Goal: Information Seeking & Learning: Learn about a topic

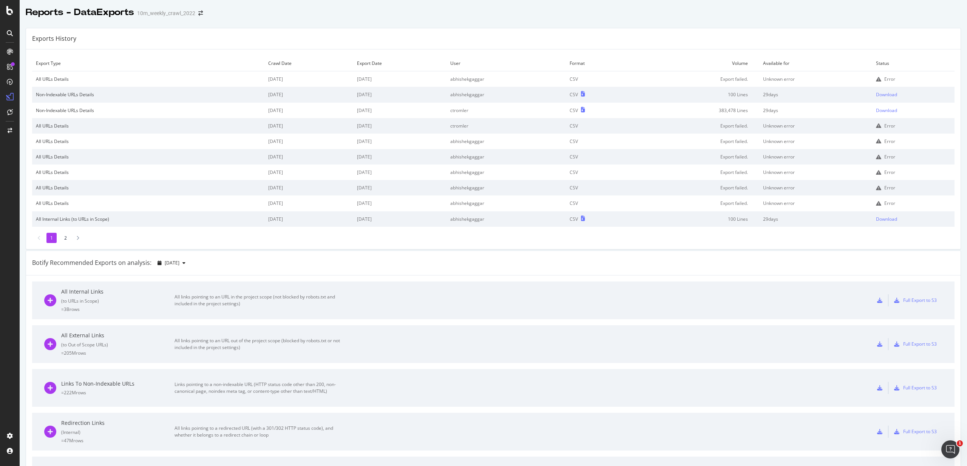
scroll to position [311, 0]
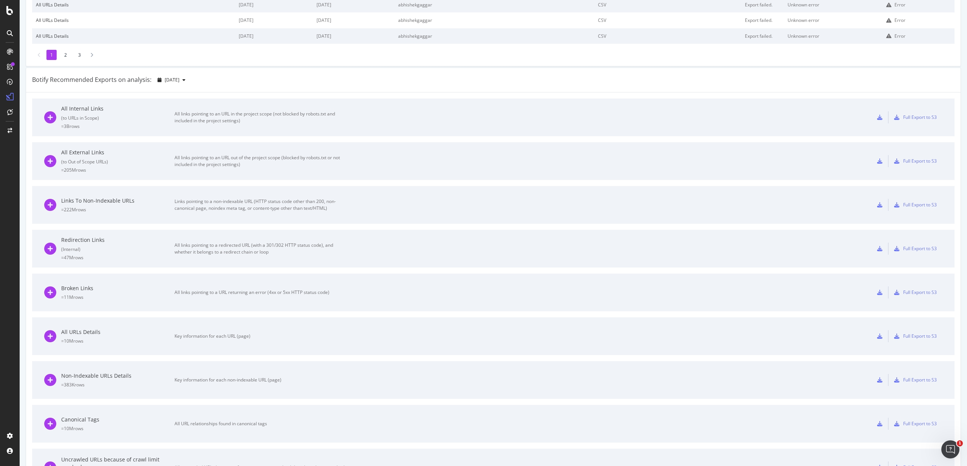
scroll to position [247, 0]
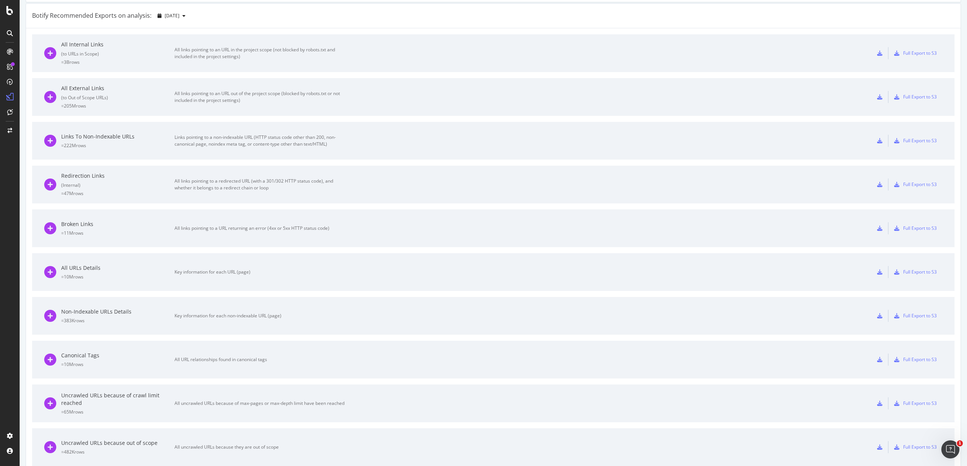
click at [203, 264] on div "All URLs Details = 10M rows Key information for each URL (page)" at bounding box center [194, 272] width 300 height 38
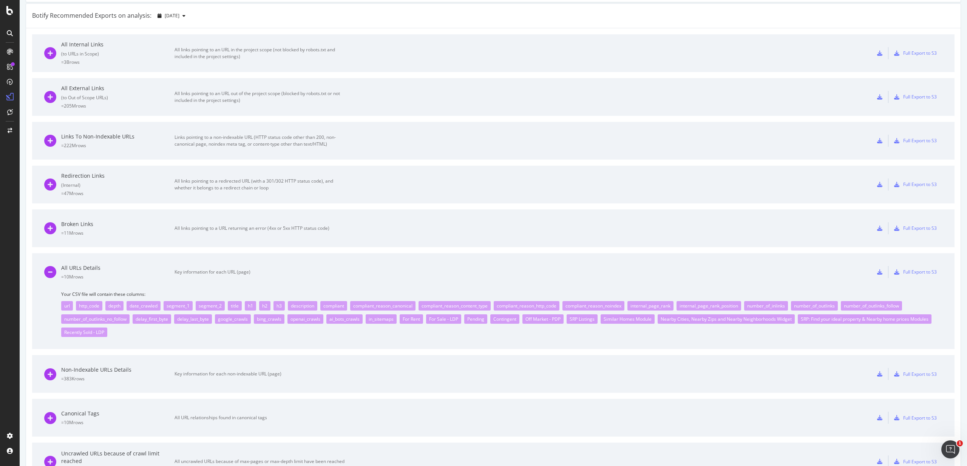
click at [877, 273] on icon at bounding box center [879, 272] width 5 height 5
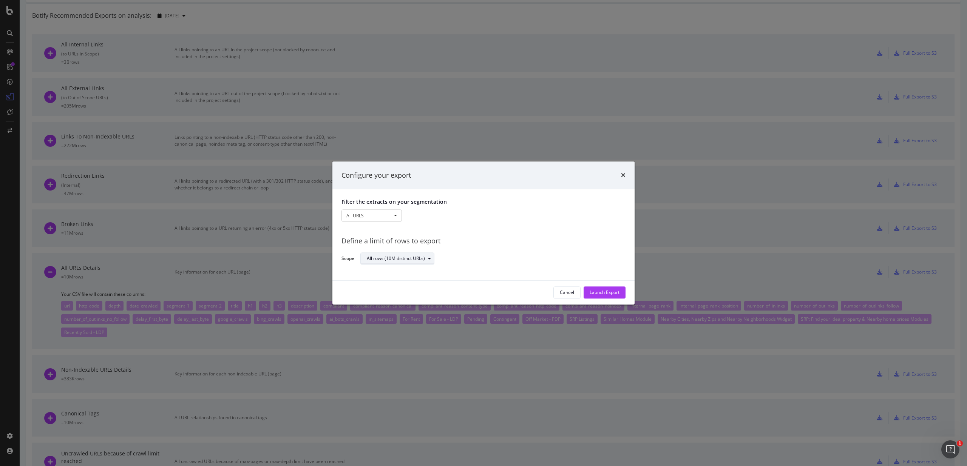
click at [419, 261] on div "All rows (10M distinct URLs)" at bounding box center [396, 259] width 58 height 5
click at [404, 286] on div "Define a limit" at bounding box center [401, 283] width 74 height 9
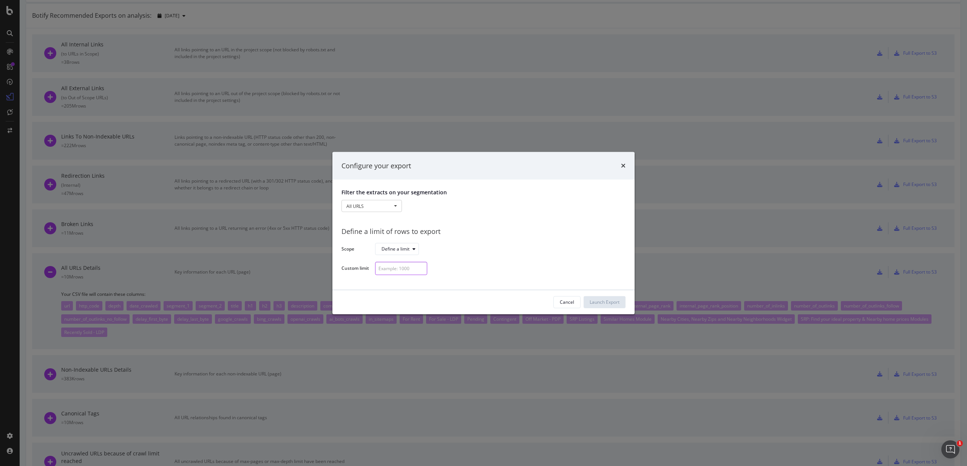
click at [409, 274] on input "modal" at bounding box center [401, 268] width 52 height 13
type input "1000"
click at [617, 298] on div "Launch Export" at bounding box center [604, 302] width 30 height 11
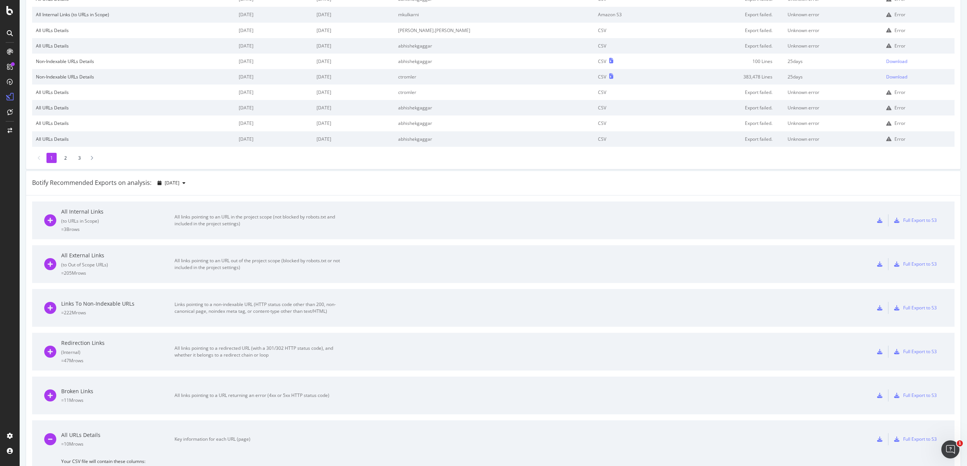
scroll to position [121, 0]
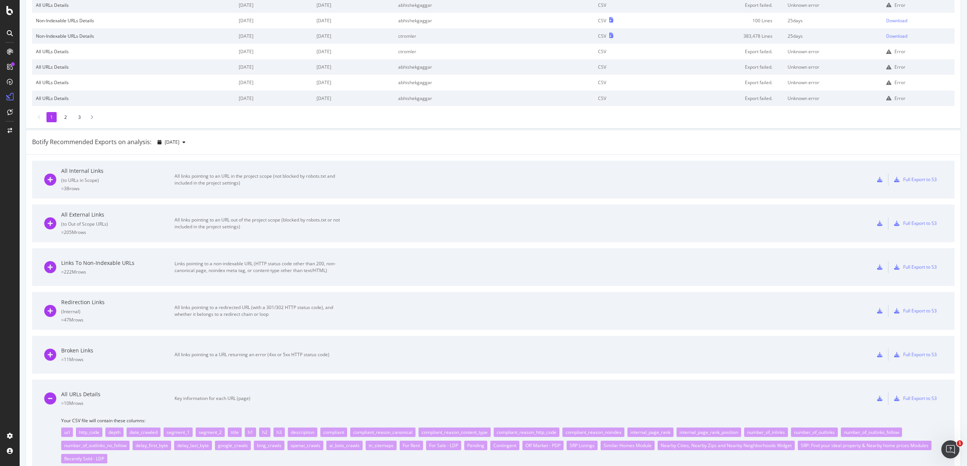
click at [79, 225] on div "( to Out of Scope URLs )" at bounding box center [117, 224] width 113 height 6
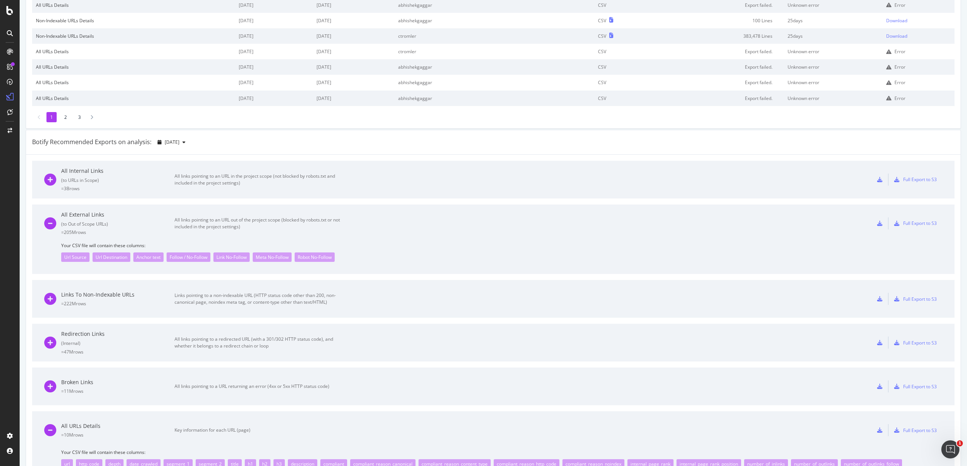
click at [228, 180] on div "All links pointing to an URL in the project scope (not blocked by robots.txt an…" at bounding box center [259, 180] width 170 height 14
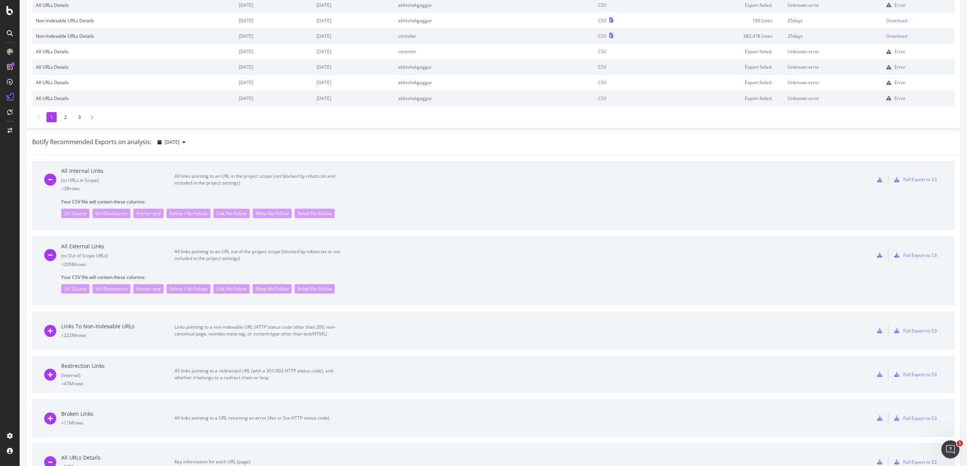
click at [227, 179] on div "All links pointing to an URL in the project scope (not blocked by robots.txt an…" at bounding box center [259, 180] width 170 height 14
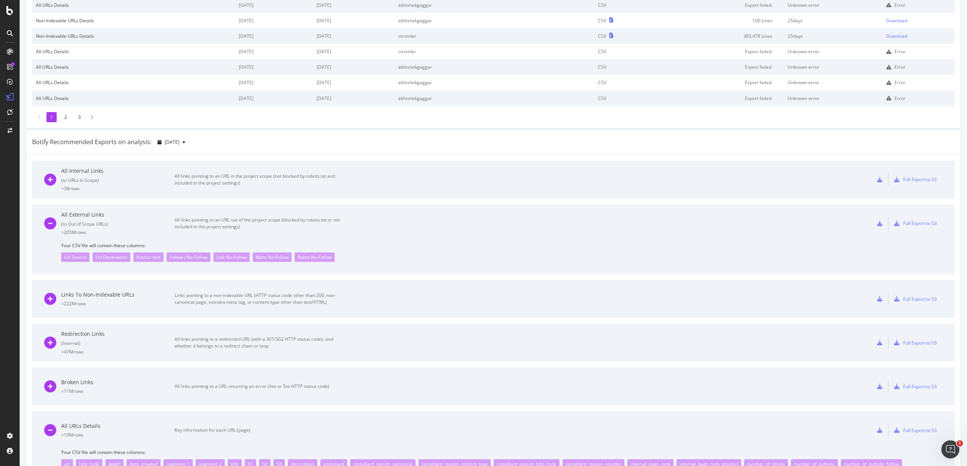
click at [240, 220] on div "All links pointing to an URL out of the project scope (blocked by robots.txt or…" at bounding box center [259, 224] width 170 height 14
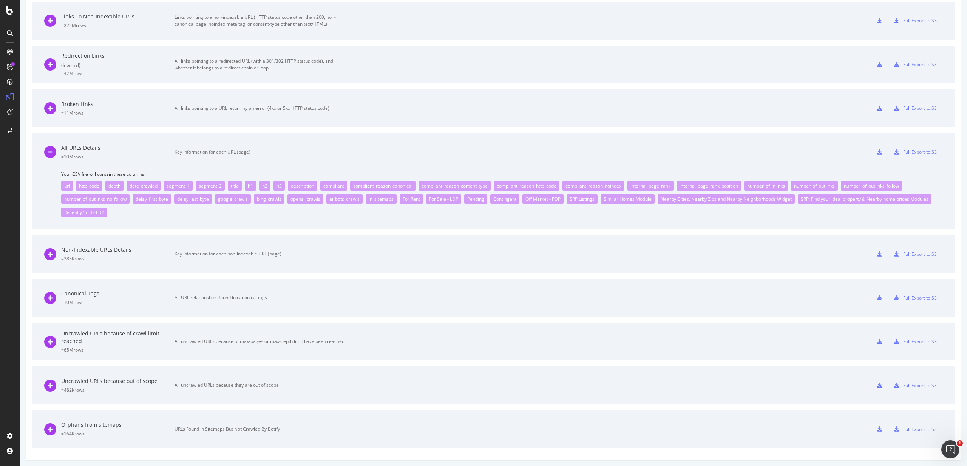
scroll to position [369, 0]
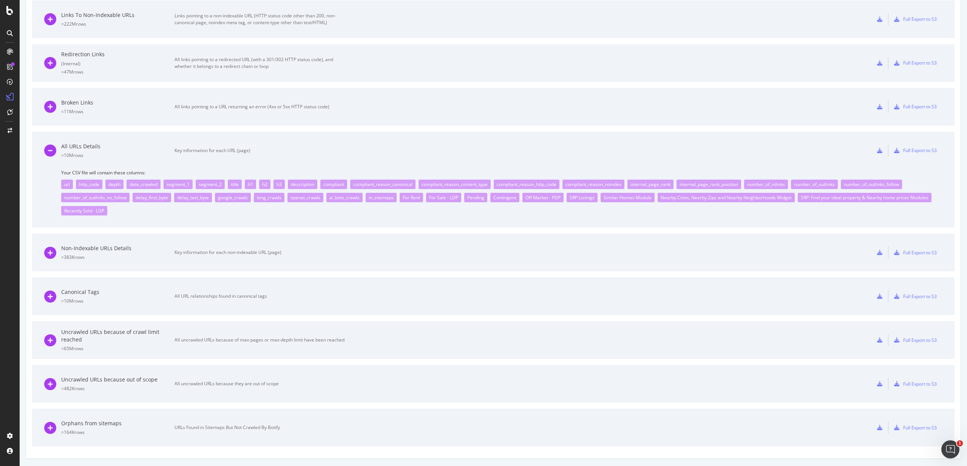
click at [234, 298] on div "All URL relationships found in canonical tags" at bounding box center [259, 296] width 170 height 7
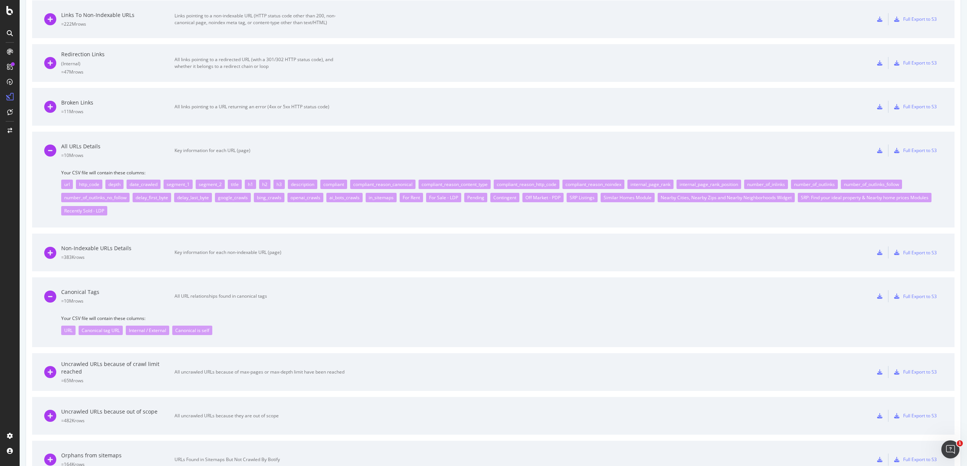
click at [254, 293] on div "Canonical Tags = 10M rows All URL relationships found in canonical tags" at bounding box center [194, 296] width 300 height 38
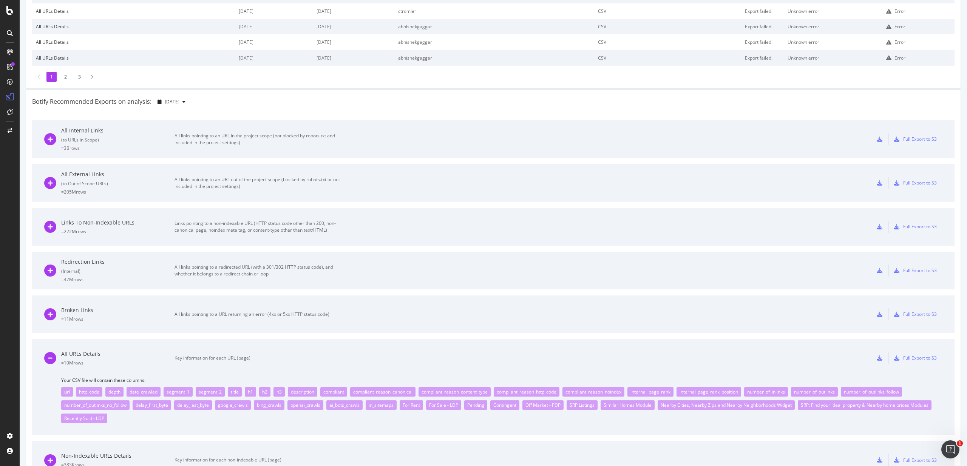
scroll to position [0, 0]
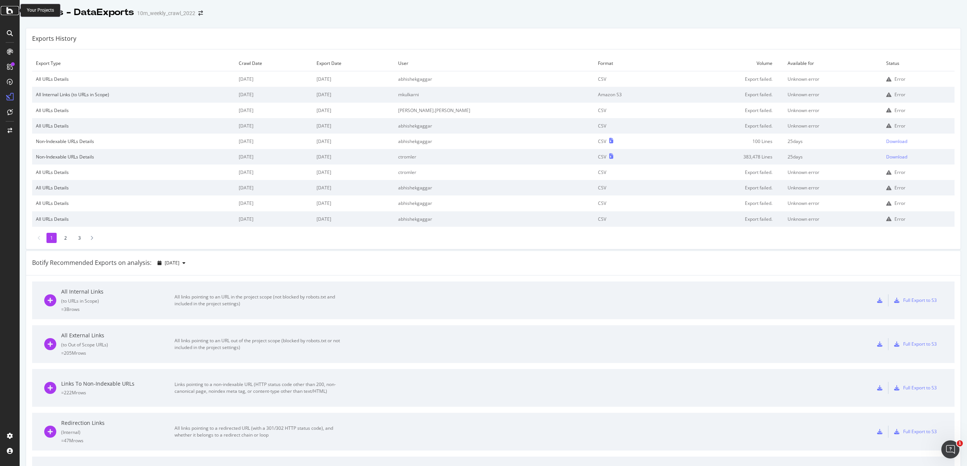
click at [9, 14] on icon at bounding box center [9, 10] width 7 height 9
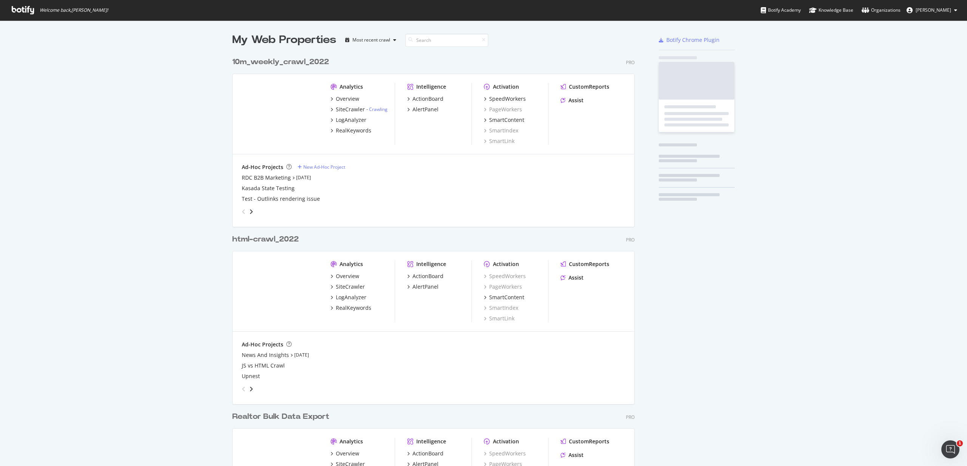
scroll to position [481, 402]
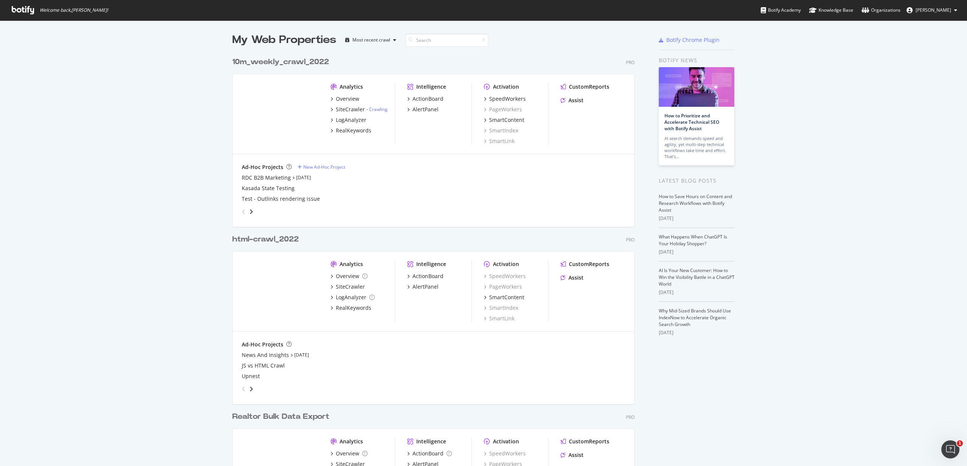
click at [302, 60] on div "10m_weekly_crawl_2022" at bounding box center [280, 62] width 97 height 11
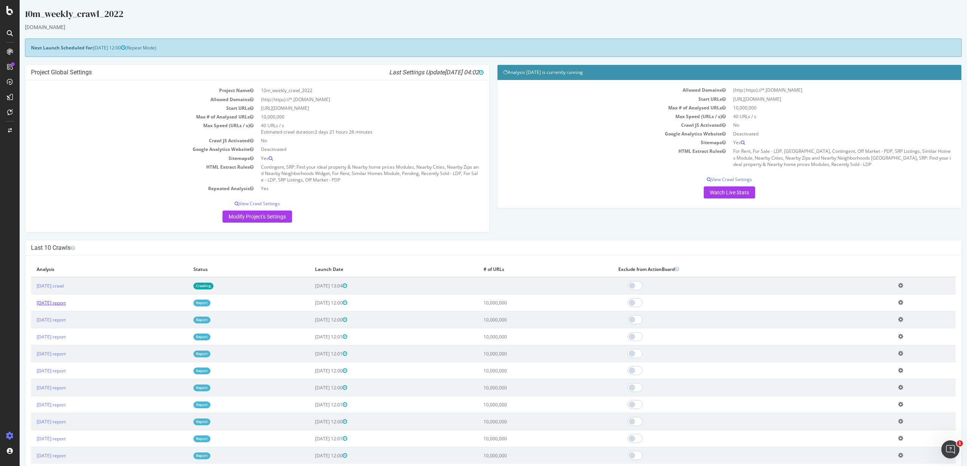
click at [52, 304] on link "[DATE] report" at bounding box center [51, 303] width 29 height 6
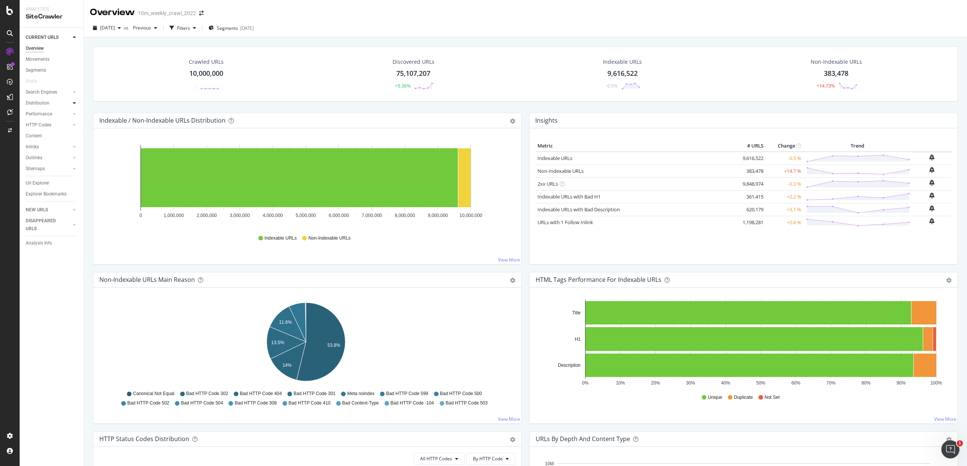
click at [72, 100] on div at bounding box center [75, 103] width 8 height 8
click at [75, 102] on icon at bounding box center [74, 103] width 3 height 5
click at [74, 93] on icon at bounding box center [74, 92] width 3 height 5
click at [74, 91] on icon at bounding box center [74, 92] width 3 height 5
click at [71, 146] on div at bounding box center [75, 147] width 8 height 8
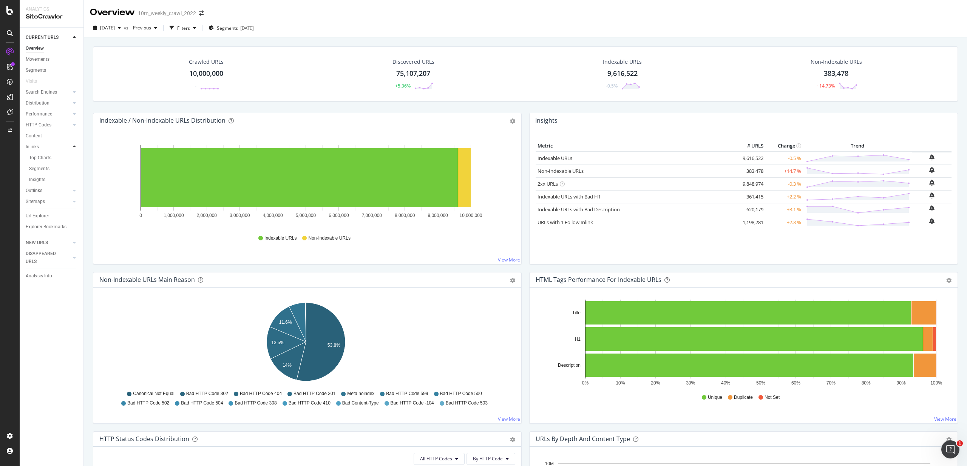
click at [71, 146] on div at bounding box center [75, 147] width 8 height 8
click at [44, 102] on div "Distribution" at bounding box center [38, 103] width 24 height 8
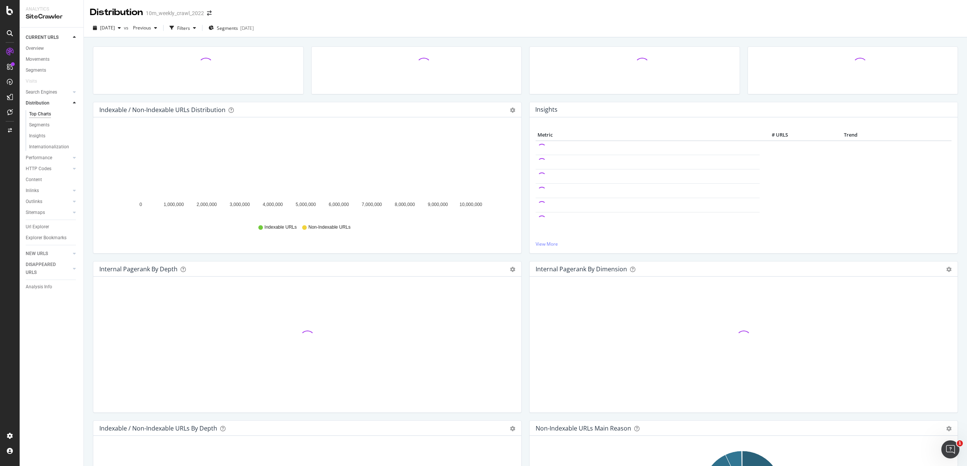
click at [29, 42] on div "CURRENT URLS" at bounding box center [55, 37] width 58 height 11
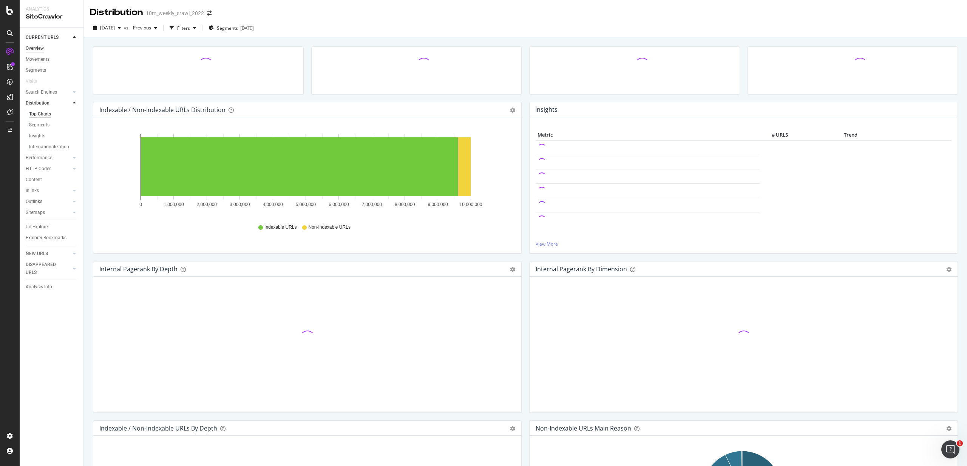
click at [29, 45] on div "Overview" at bounding box center [35, 49] width 18 height 8
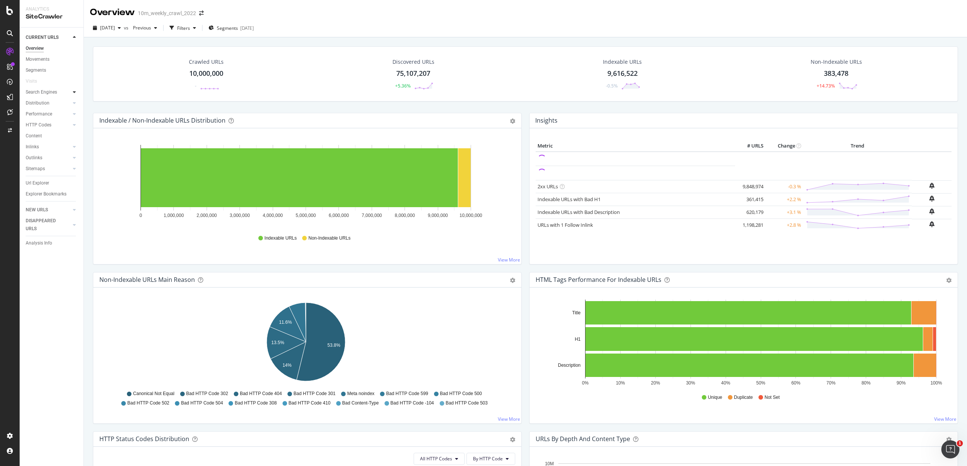
click at [74, 94] on icon at bounding box center [74, 92] width 3 height 5
click at [74, 92] on icon at bounding box center [74, 92] width 3 height 5
click at [524, 111] on div "Crawled URLs 10,000,000 - Discovered URLs 75,107,207 +5.36% Indexable URLs 9,61…" at bounding box center [525, 79] width 872 height 66
click at [50, 119] on div "CustomReports" at bounding box center [46, 117] width 37 height 8
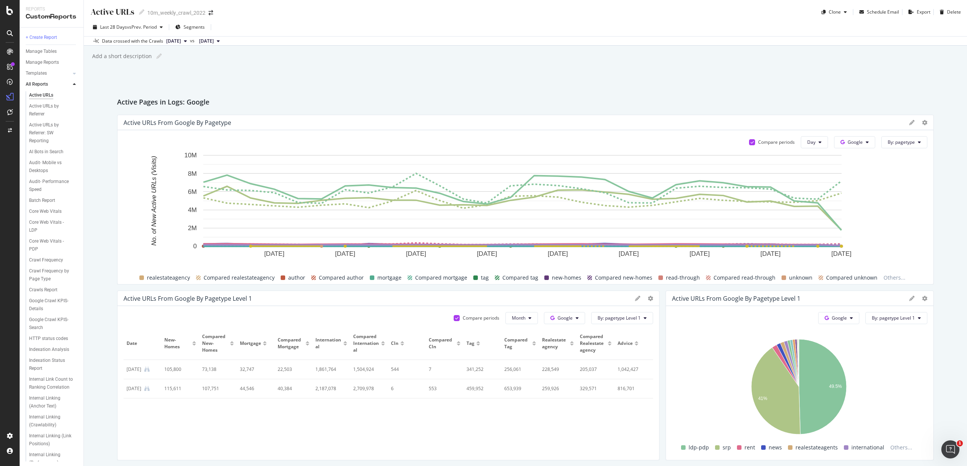
click at [69, 81] on link "All Reports" at bounding box center [48, 84] width 45 height 8
click at [75, 84] on icon at bounding box center [74, 84] width 3 height 5
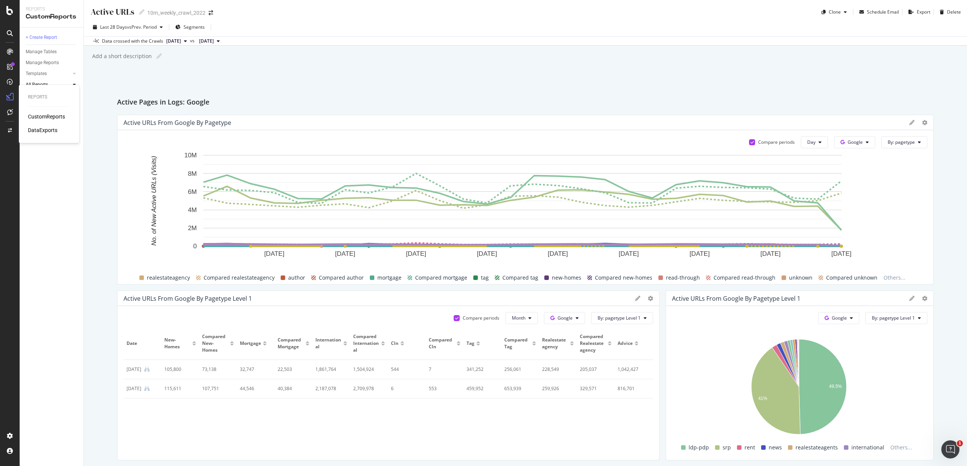
click at [44, 129] on div "DataExports" at bounding box center [42, 130] width 29 height 8
